Goal: Task Accomplishment & Management: Manage account settings

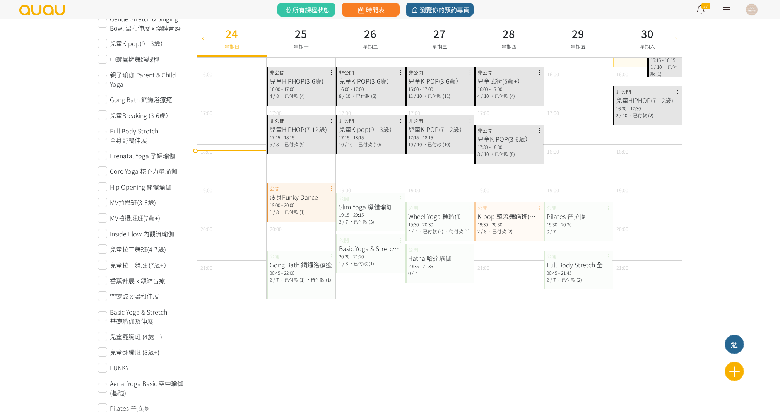
scroll to position [299, 0]
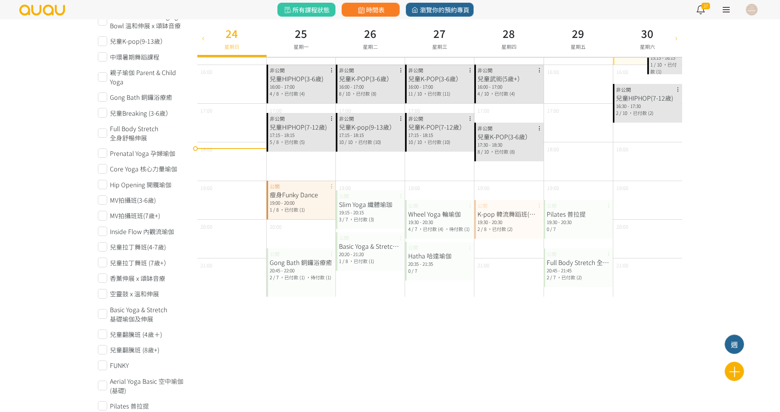
click at [290, 268] on div "20:45 - 22:00" at bounding box center [301, 270] width 63 height 7
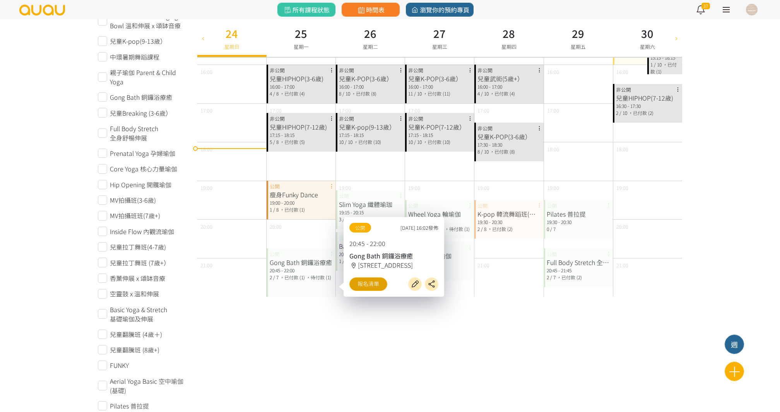
click at [364, 286] on link "報名清單" at bounding box center [368, 284] width 38 height 14
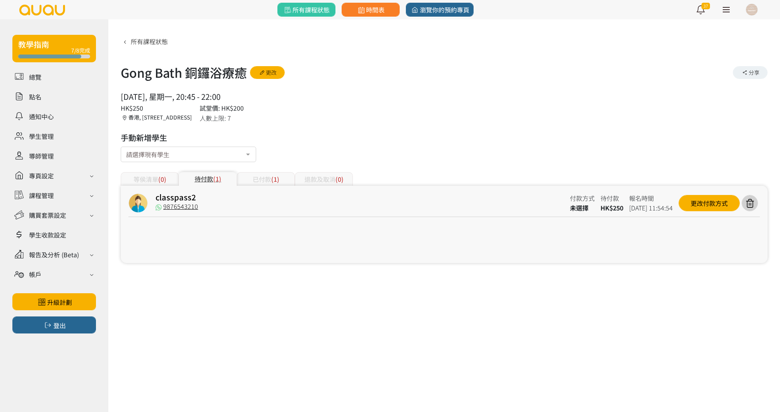
click at [256, 176] on div "已付款 (1)" at bounding box center [266, 179] width 58 height 14
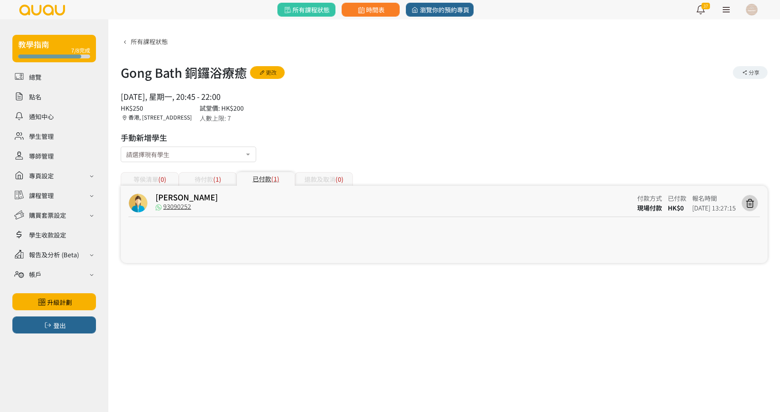
copy div "Gong Bath 銅鑼浴療癒 更改 分享 2025/08/25, 星期一, 20:45 - 22:00"
drag, startPoint x: 121, startPoint y: 67, endPoint x: 238, endPoint y: 93, distance: 119.0
click at [238, 93] on div "所有課程狀態 Gong Bath 銅鑼浴療癒 更改 分享 2025/08/25, 星期一, 20:45 - 22:00 人數上限: 7 HK$250 試堂價:…" at bounding box center [444, 149] width 647 height 228
click at [323, 8] on span "所有課程狀態" at bounding box center [306, 9] width 47 height 9
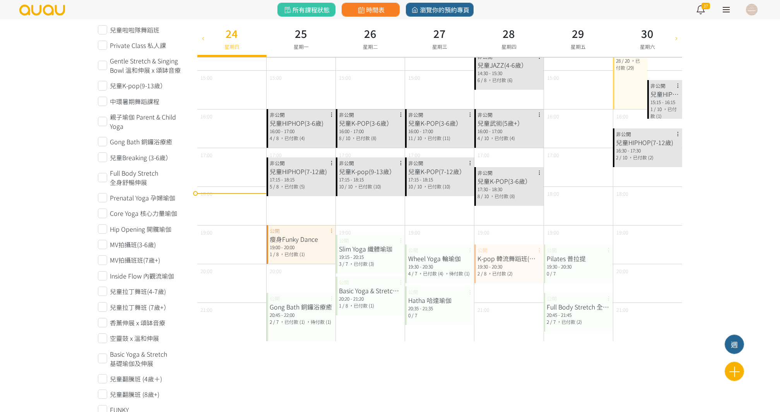
scroll to position [258, 0]
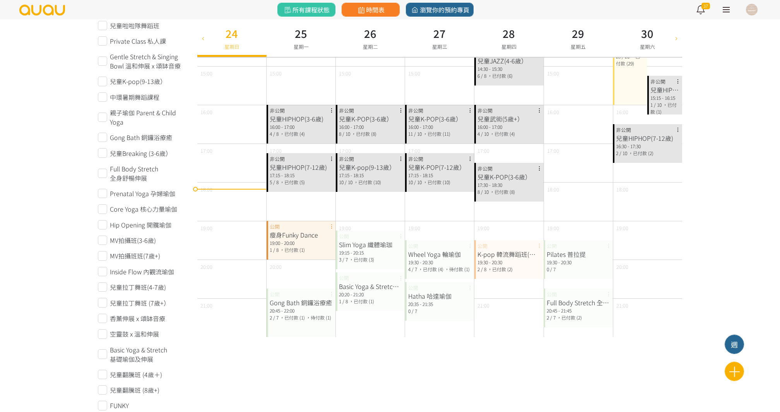
click at [296, 299] on div "Gong Bath 銅鑼浴療癒" at bounding box center [301, 302] width 63 height 9
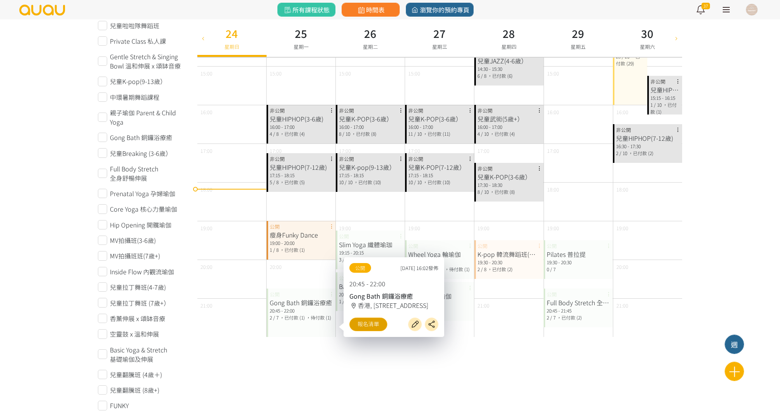
click at [366, 327] on link "報名清單" at bounding box center [368, 325] width 38 height 14
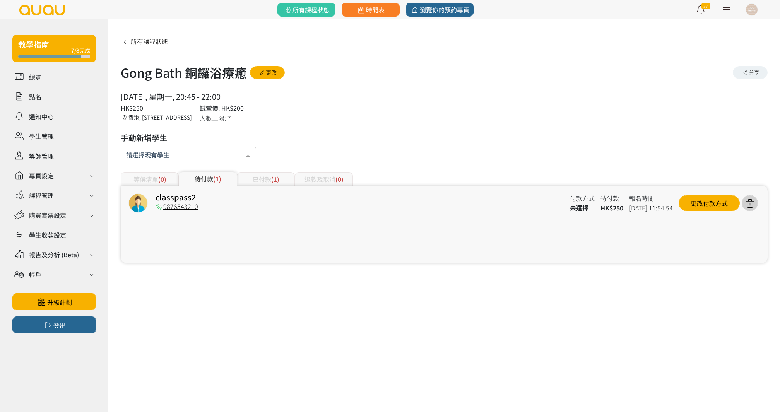
click at [190, 155] on div at bounding box center [188, 154] width 135 height 15
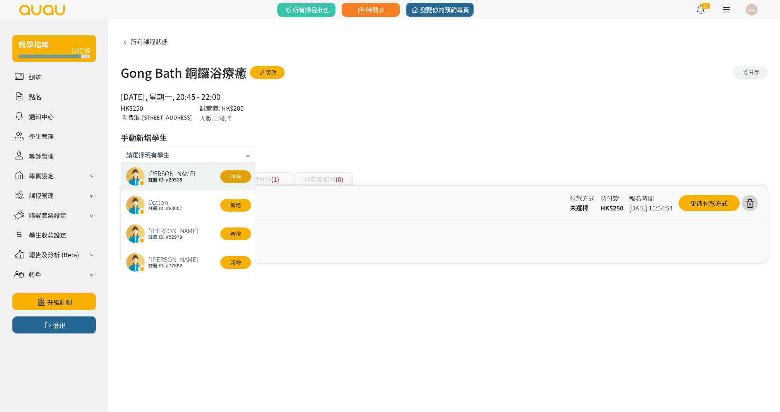
paste input "carolyuen.ky@gmail.com"
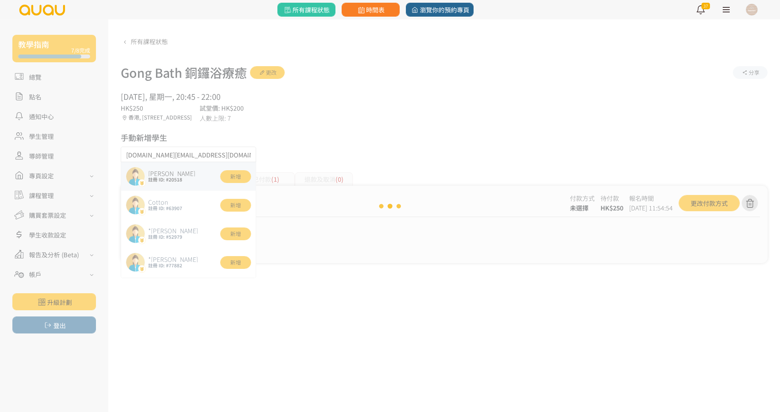
type input "carolyuen.ky@gmail.com"
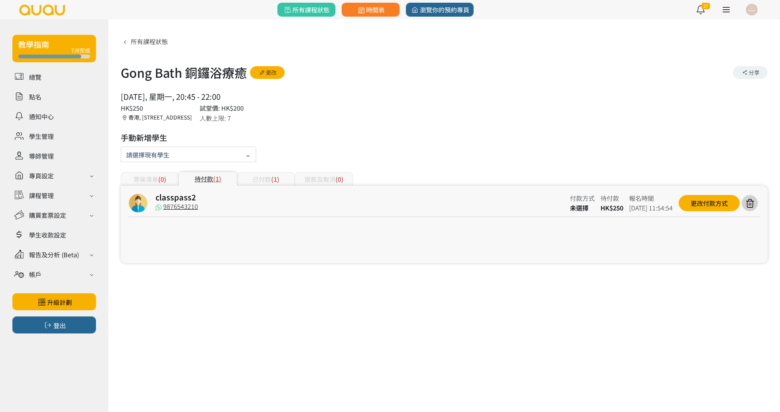
click at [193, 155] on div at bounding box center [188, 154] width 135 height 15
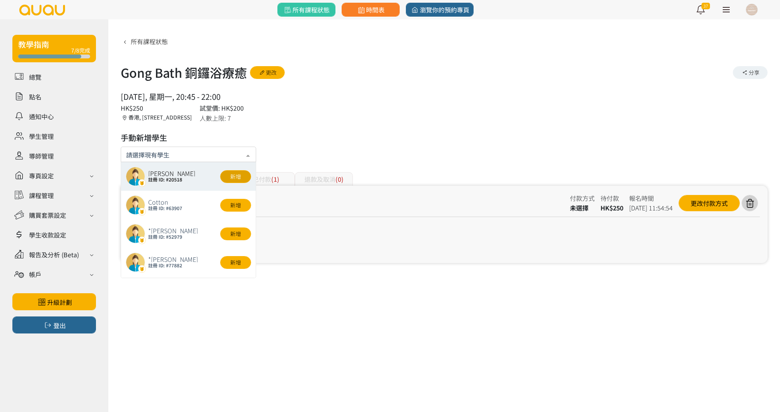
click at [235, 177] on button "新增" at bounding box center [235, 176] width 31 height 13
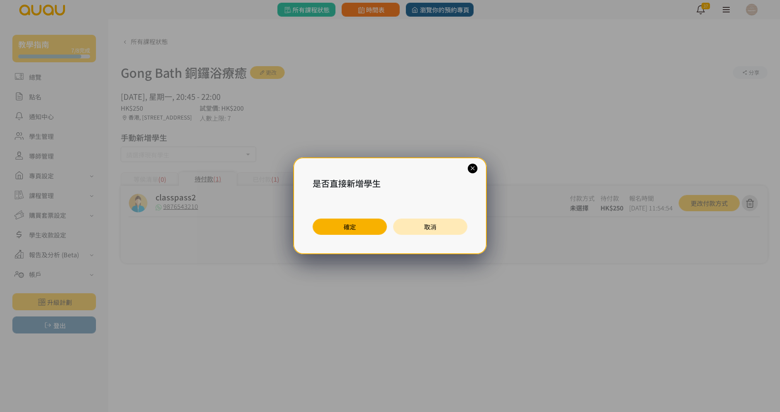
click at [337, 228] on button "確定" at bounding box center [350, 227] width 74 height 16
click at [362, 229] on button "確定" at bounding box center [350, 227] width 74 height 16
click at [362, 229] on div "是否直接新增學生 確定 取消" at bounding box center [390, 206] width 780 height 412
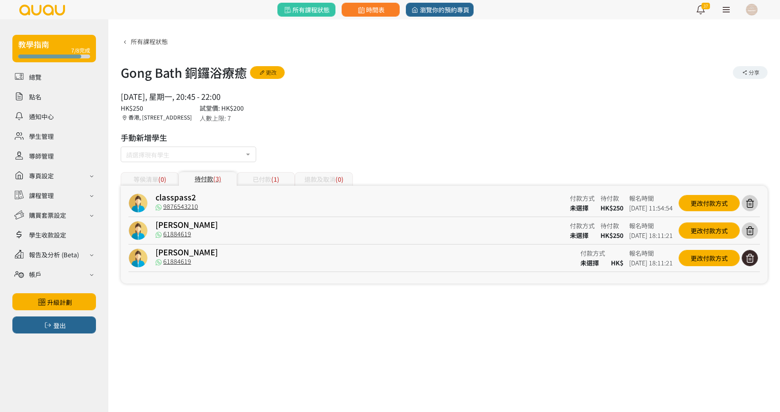
click at [747, 258] on icon at bounding box center [749, 258] width 15 height 10
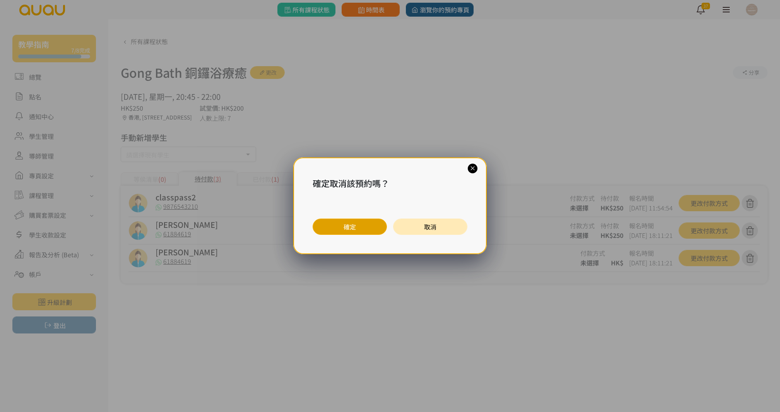
click at [368, 227] on button "確定" at bounding box center [350, 227] width 74 height 16
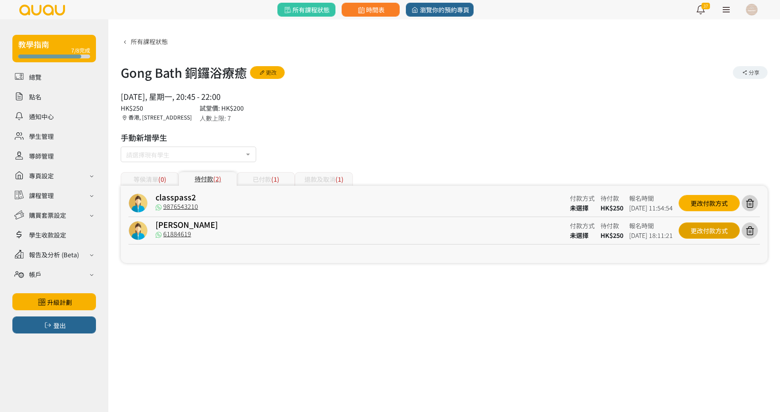
click at [689, 234] on div "更改付款方式" at bounding box center [709, 230] width 61 height 16
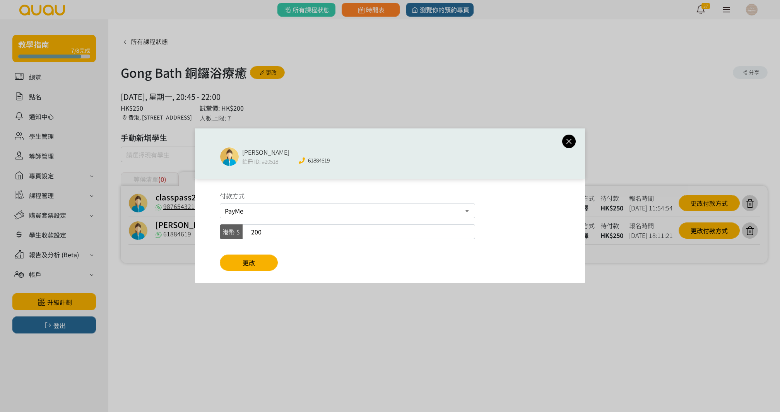
drag, startPoint x: 273, startPoint y: 231, endPoint x: 212, endPoint y: 231, distance: 60.7
click at [213, 231] on div "付款方式 PayMe 轉數快FPS及銀行轉帳 現場付款 港幣 $ 200 更改" at bounding box center [390, 231] width 390 height 104
type input "250"
click at [248, 255] on button "更改" at bounding box center [249, 263] width 58 height 16
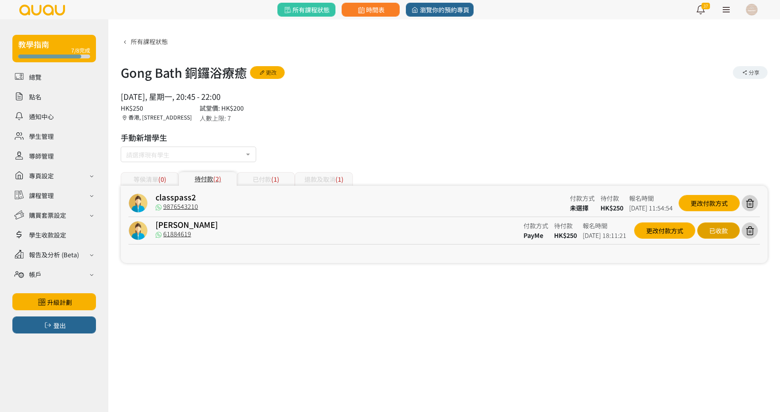
click at [725, 227] on div "已收款" at bounding box center [718, 230] width 43 height 16
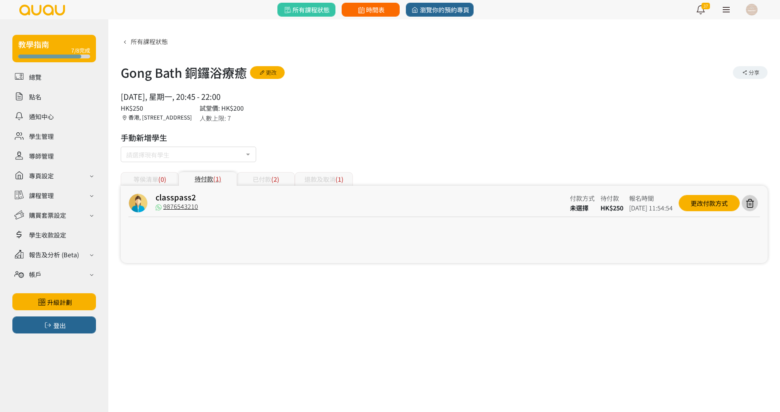
click at [376, 9] on span "時間表" at bounding box center [370, 9] width 28 height 9
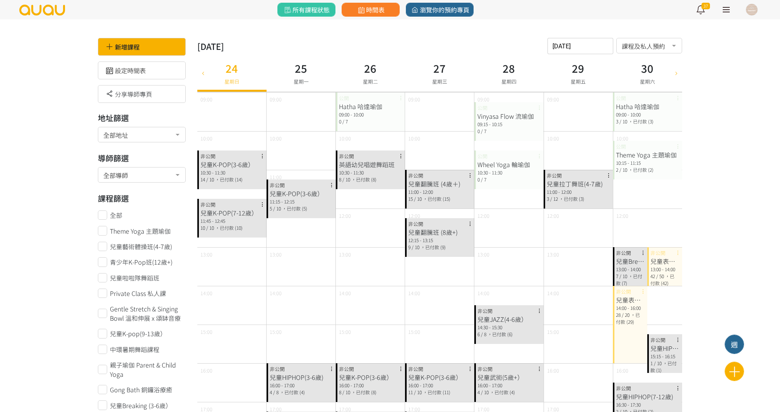
click at [574, 53] on div "2025-08-24 請選擇時間表日期 August 2025 Sun Mon Tue Wed Thu Fri Sat 1 2 3 4 5 6 7 8 9 1…" at bounding box center [580, 46] width 66 height 16
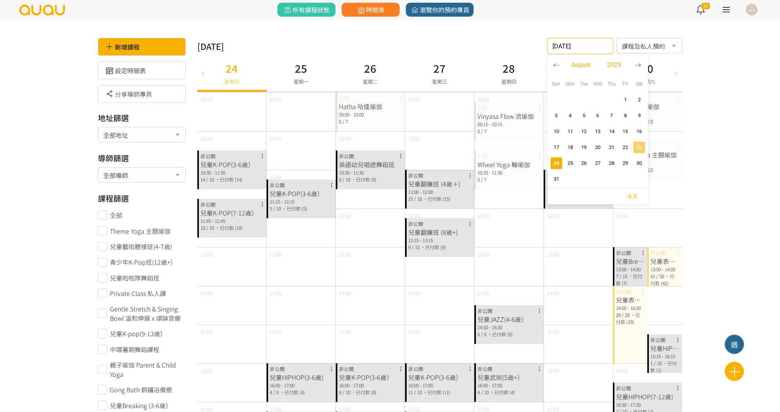
click at [643, 146] on span "23" at bounding box center [638, 148] width 9 height 8
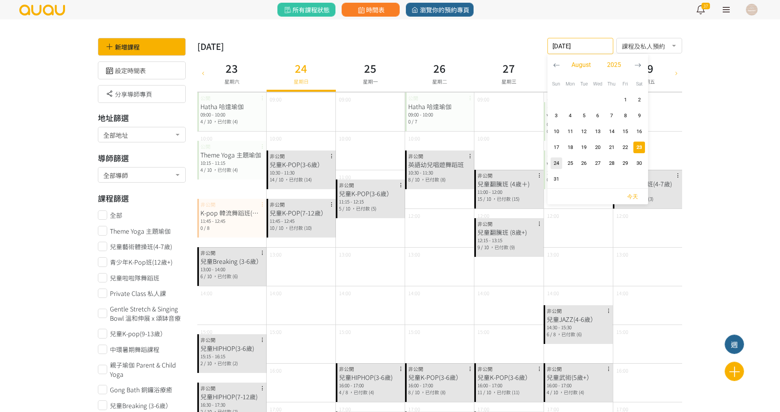
click at [564, 47] on input "2025-08-23" at bounding box center [580, 46] width 66 height 16
click at [641, 132] on span "16" at bounding box center [638, 132] width 9 height 8
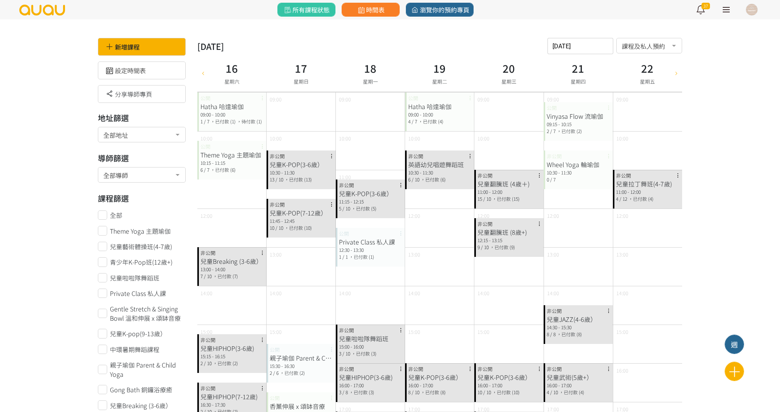
click at [590, 49] on div "2025-08-16 請選擇時間表日期 August 2025 Sun Mon Tue Wed Thu Fri Sat 1 2 3 4 5 6 7 8 9 1…" at bounding box center [580, 46] width 66 height 16
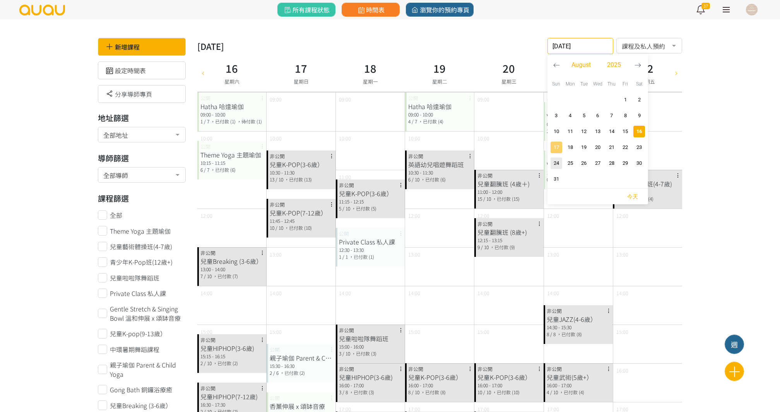
click at [558, 148] on span "17" at bounding box center [556, 148] width 9 height 8
type input "2025-08-17"
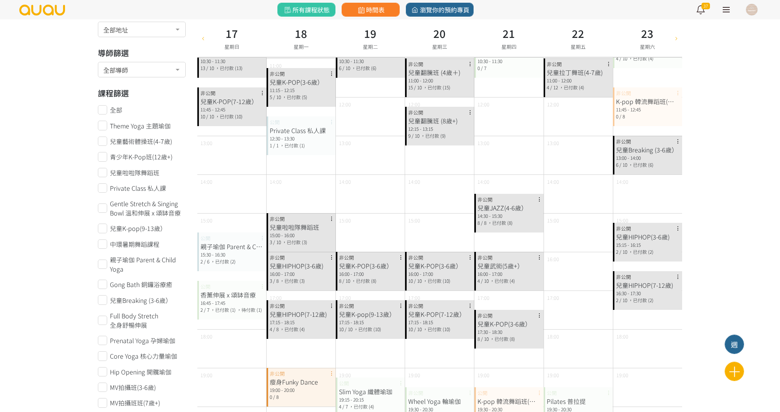
scroll to position [118, 0]
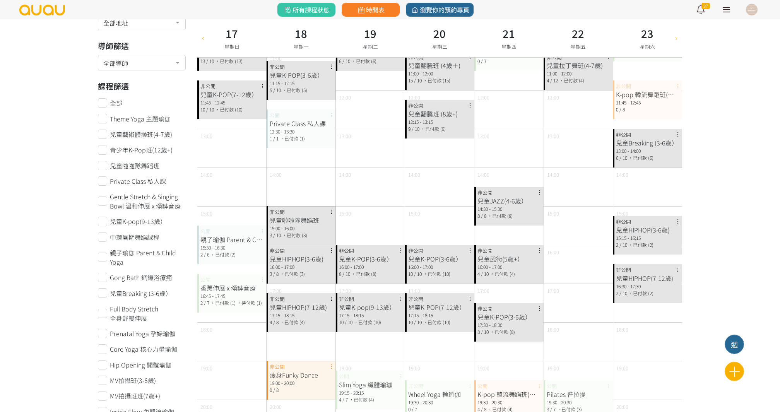
click at [245, 294] on div "16:45 - 17:45" at bounding box center [231, 295] width 63 height 7
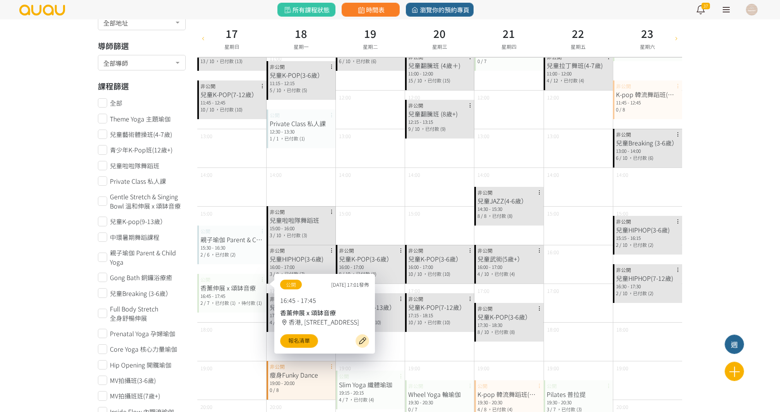
click at [298, 349] on div "公開 2025/06/20, 17:01發佈 16:45 - 17:45 香薰伸展 x 頌缽音療 香港, 香港島, 香港仔, 香港仔東勝道10號朗盈商業大廈9…" at bounding box center [324, 314] width 101 height 80
click at [299, 342] on link "報名清單" at bounding box center [299, 341] width 38 height 14
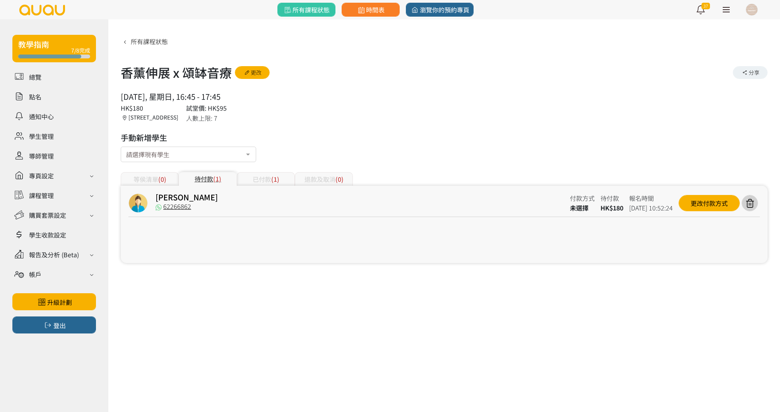
click at [262, 174] on div "已付款 (1)" at bounding box center [266, 179] width 58 height 14
